Goal: Task Accomplishment & Management: Complete application form

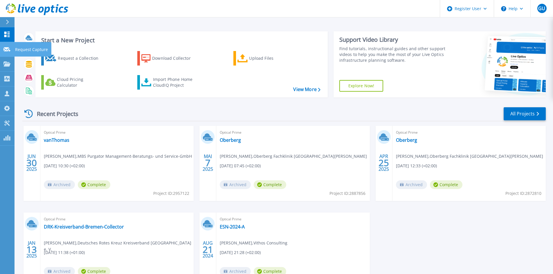
click at [13, 46] on link "Request Capture Request Capture" at bounding box center [7, 49] width 15 height 15
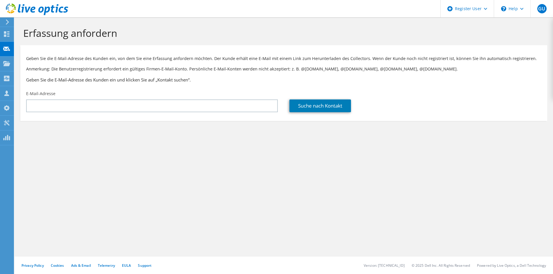
click at [44, 99] on div "E-Mail-Adresse" at bounding box center [151, 101] width 263 height 27
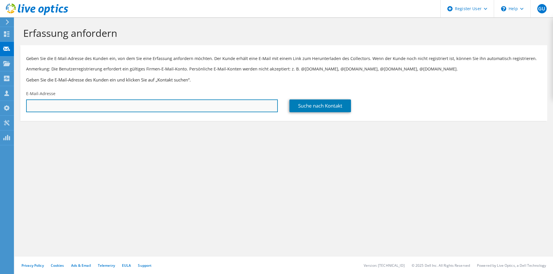
drag, startPoint x: 45, startPoint y: 101, endPoint x: 46, endPoint y: 105, distance: 3.9
click at [45, 103] on input "text" at bounding box center [152, 106] width 252 height 13
click at [152, 107] on input "text" at bounding box center [152, 106] width 252 height 13
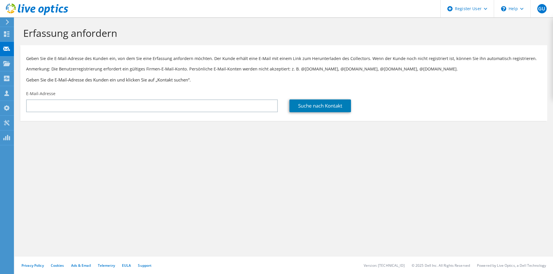
click at [150, 131] on section "Erfassung anfordern Geben Sie die E-Mail-Adresse des Kunden ein, von dem Sie ei…" at bounding box center [284, 83] width 539 height 133
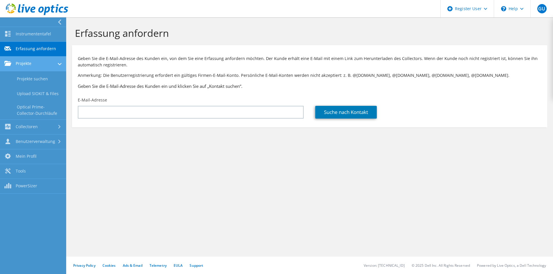
click at [19, 63] on link "Projekte" at bounding box center [33, 64] width 66 height 15
click at [15, 67] on link "Projekte" at bounding box center [33, 64] width 66 height 15
click at [20, 69] on link "Projekte" at bounding box center [33, 64] width 66 height 15
